Goal: Task Accomplishment & Management: Use online tool/utility

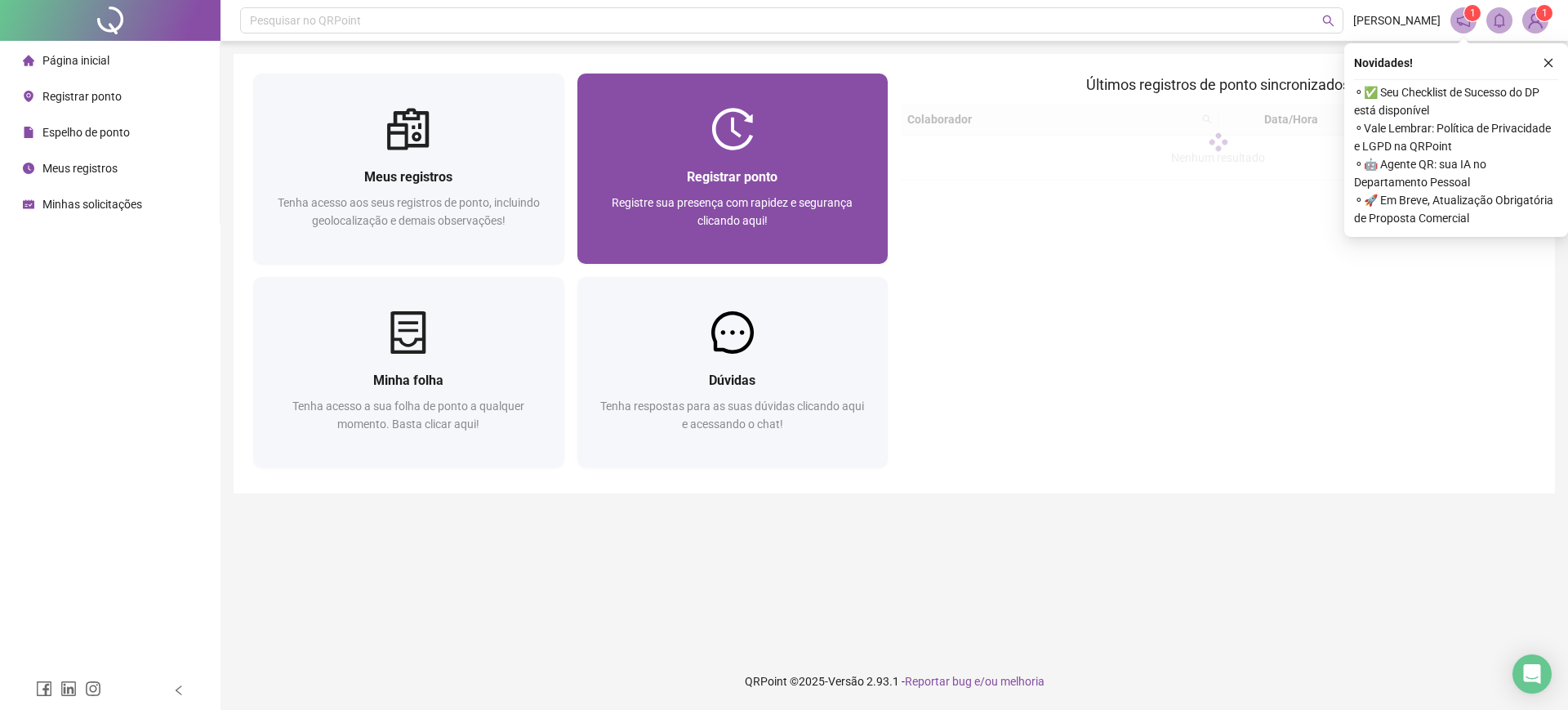
click at [848, 202] on span "Registre sua presença com rapidez e segurança clicando aqui!" at bounding box center [731, 211] width 241 height 31
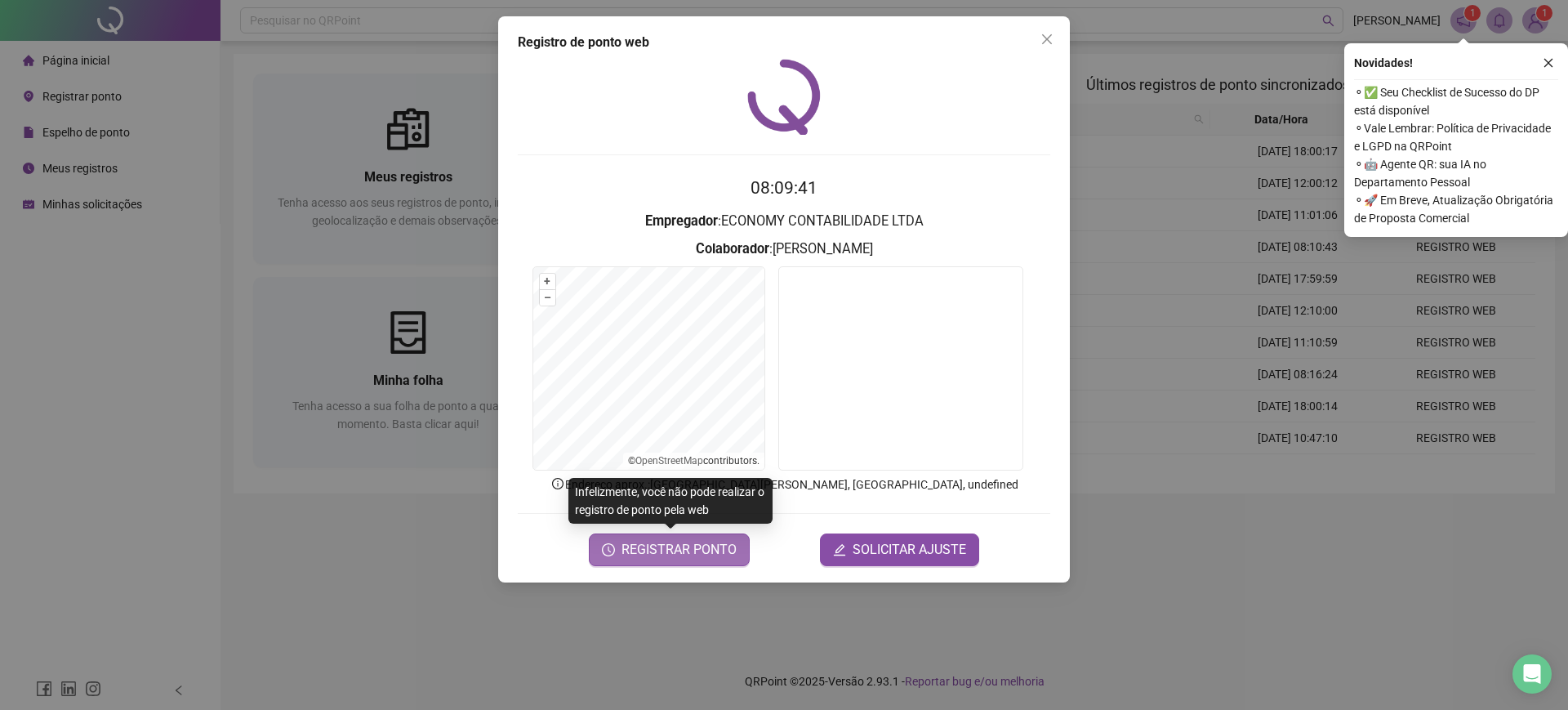
click at [719, 550] on span "REGISTRAR PONTO" at bounding box center [679, 549] width 115 height 19
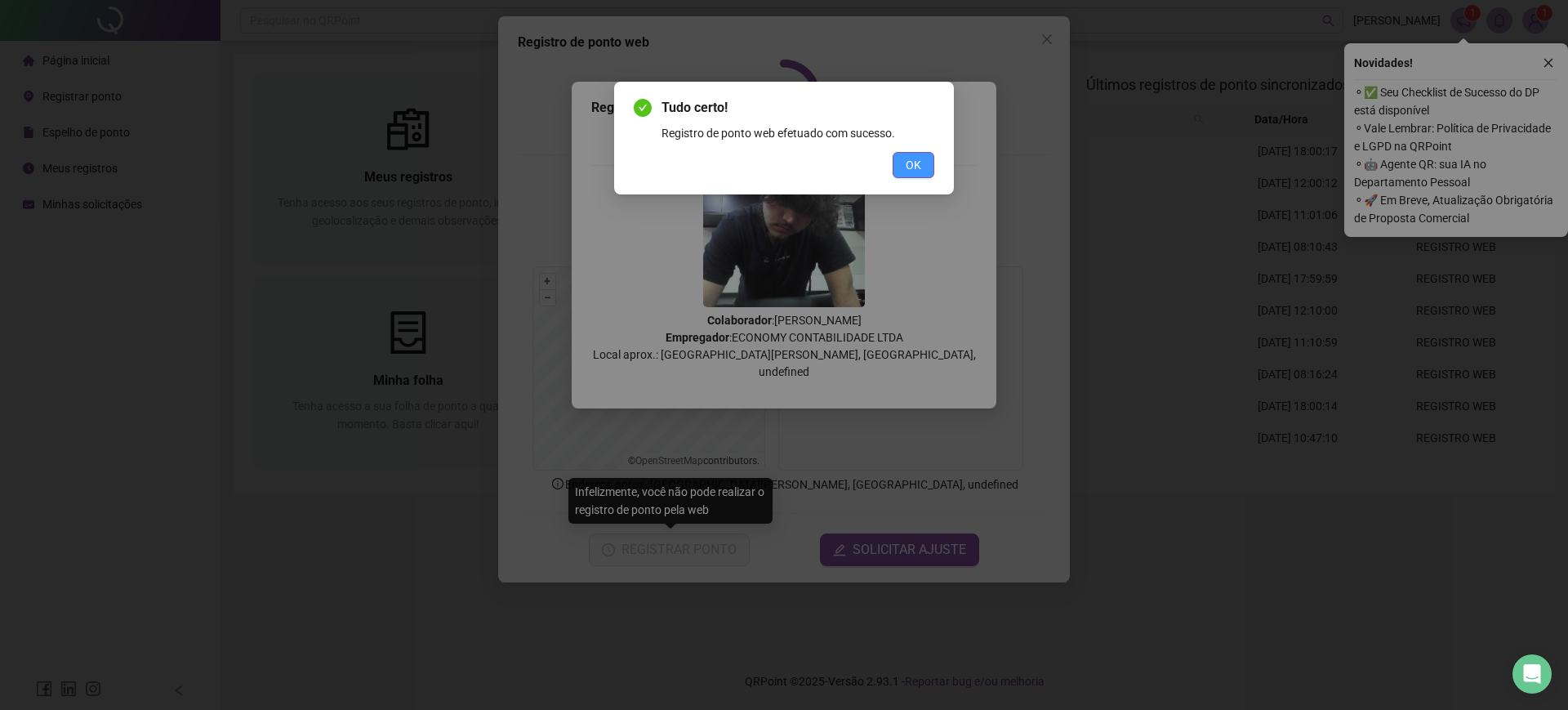
click at [928, 171] on button "OK" at bounding box center [914, 165] width 42 height 26
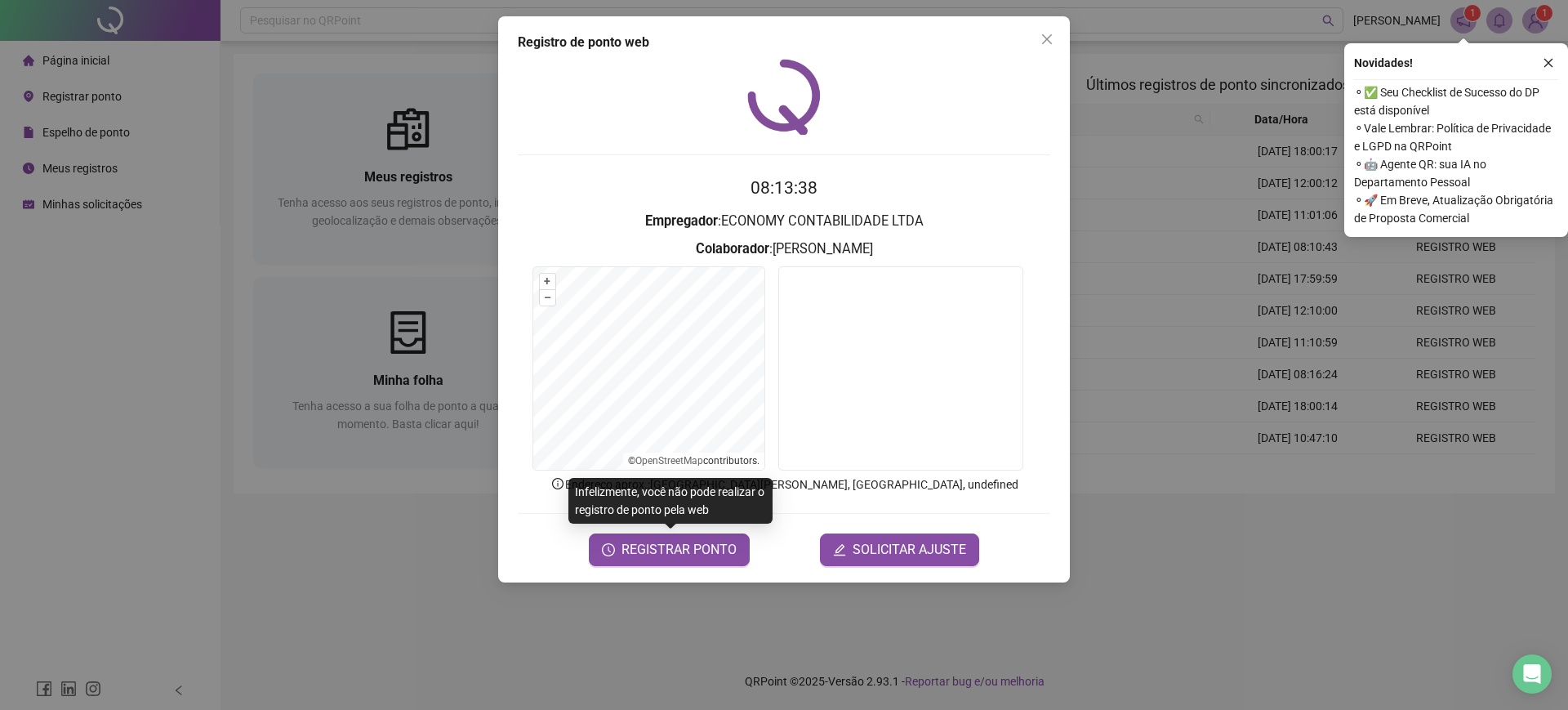
click at [1191, 288] on div "Registro de ponto web 08:13:38 Empregador : ECONOMY CONTABILIDADE LTDA Colabora…" at bounding box center [784, 355] width 1568 height 710
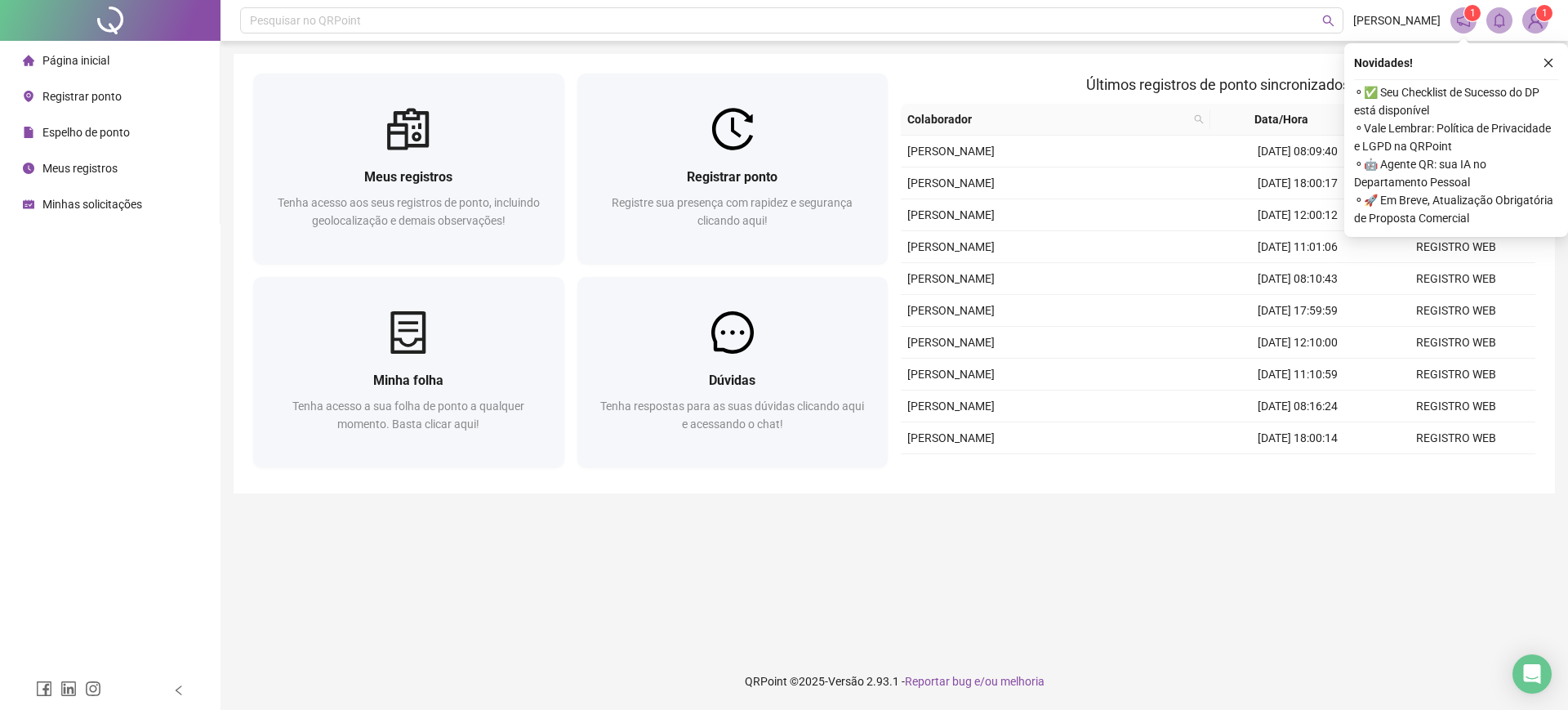
drag, startPoint x: 1545, startPoint y: 57, endPoint x: 1534, endPoint y: 57, distance: 11.0
click at [1545, 57] on icon "close" at bounding box center [1549, 63] width 12 height 12
